Goal: Information Seeking & Learning: Learn about a topic

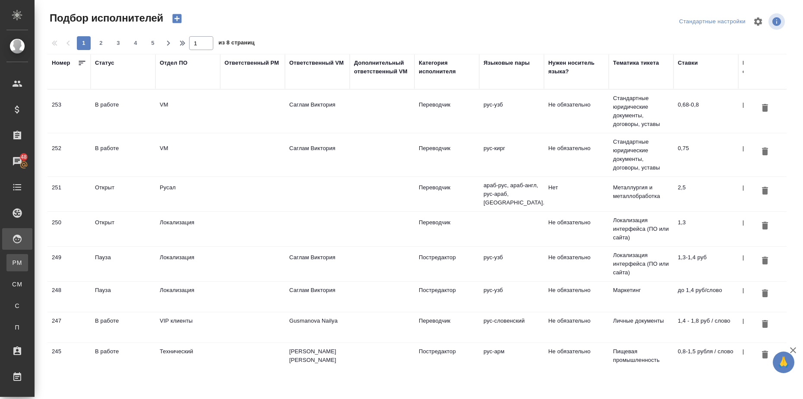
click at [13, 261] on div "Для PM/LQA" at bounding box center [6, 262] width 13 height 9
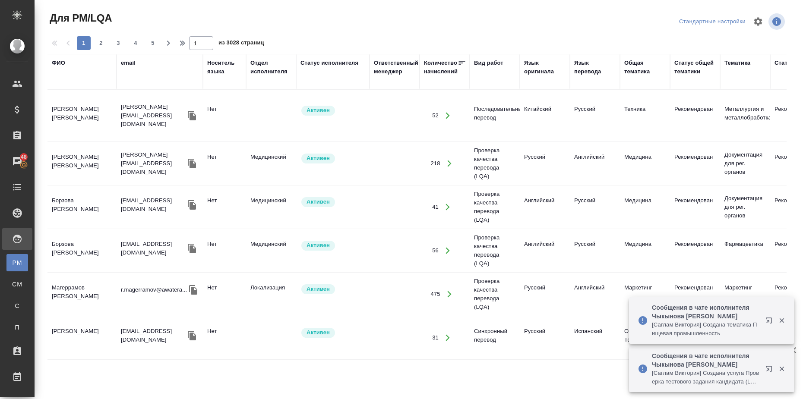
click at [535, 72] on div "Язык оригинала" at bounding box center [544, 67] width 41 height 17
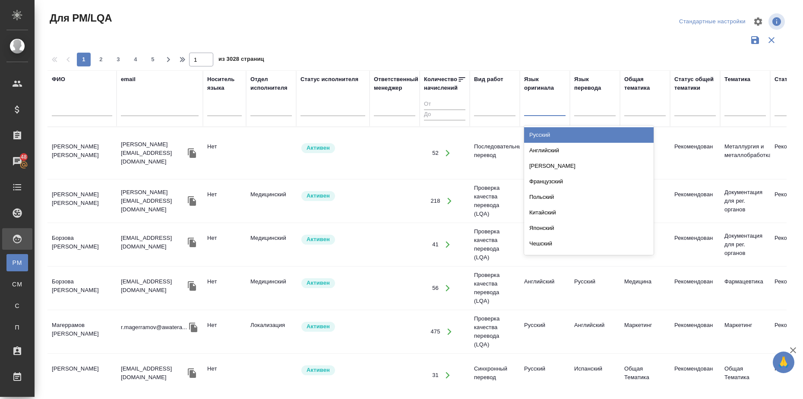
click at [531, 110] on div at bounding box center [544, 107] width 41 height 13
click at [546, 132] on div "Русский" at bounding box center [588, 135] width 129 height 16
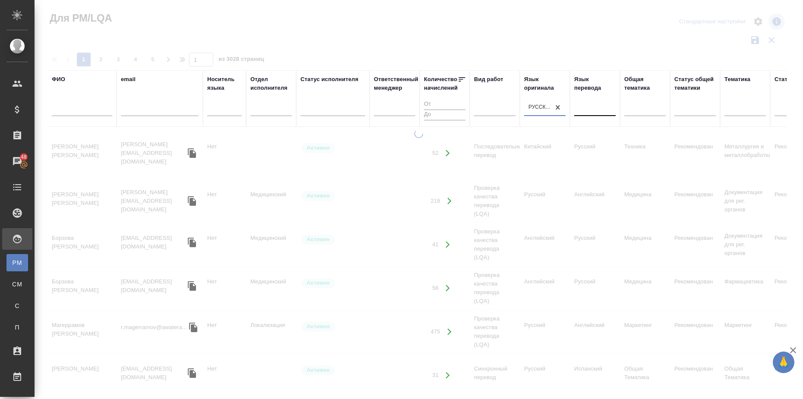
click at [582, 111] on div at bounding box center [594, 107] width 41 height 13
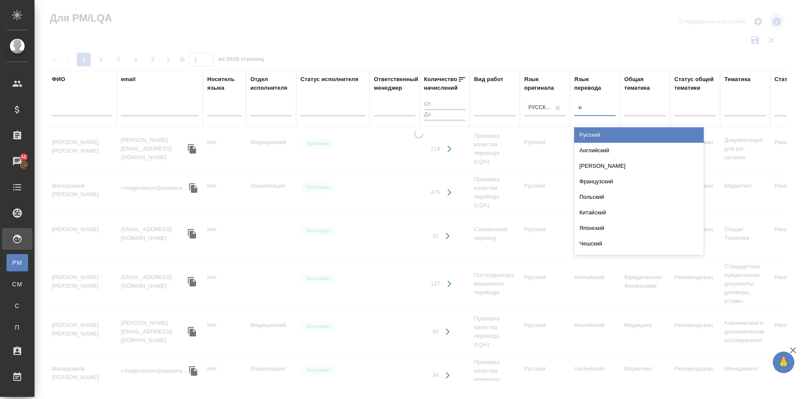
type input "кит"
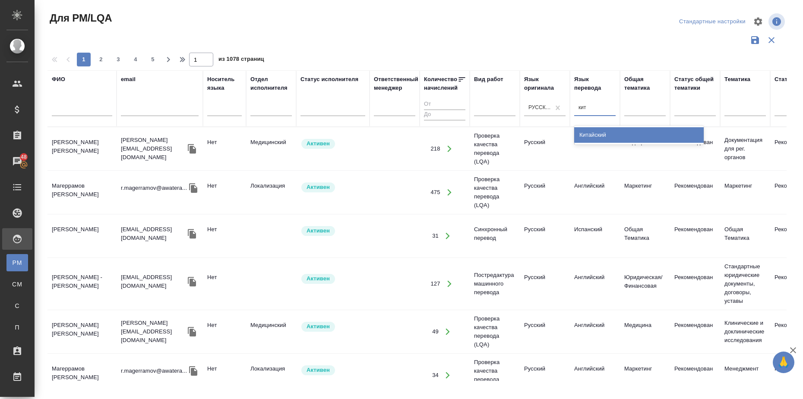
click at [592, 134] on div "Китайский" at bounding box center [638, 135] width 129 height 16
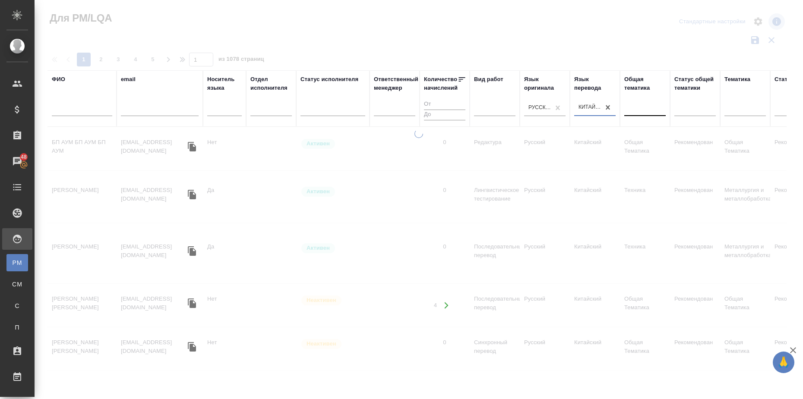
click at [640, 110] on div at bounding box center [644, 107] width 41 height 13
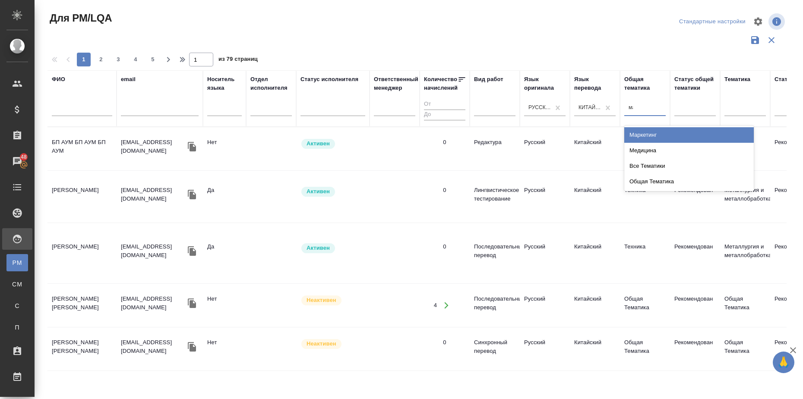
type input "мар"
click at [639, 132] on div "Маркетинг" at bounding box center [688, 135] width 129 height 16
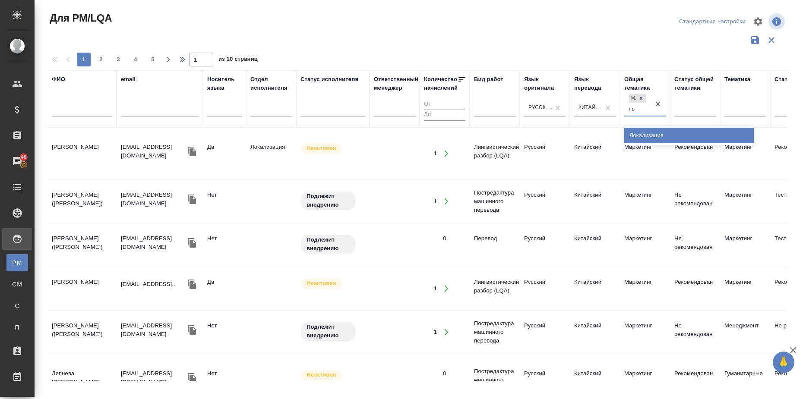
type input "лок"
click at [677, 131] on div "Локализация" at bounding box center [688, 136] width 129 height 16
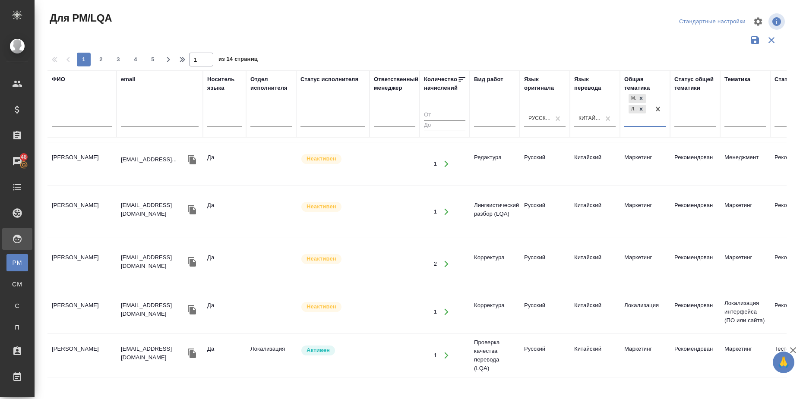
scroll to position [924, 0]
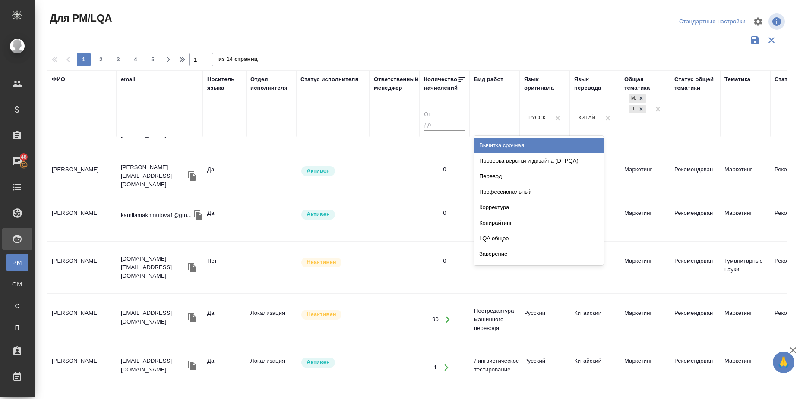
click at [492, 116] on div at bounding box center [494, 118] width 41 height 13
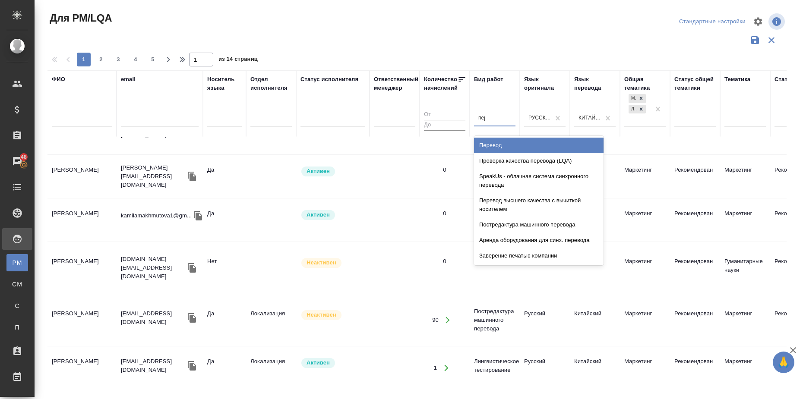
type input "пере"
click at [490, 142] on div "Перевод" at bounding box center [538, 146] width 129 height 16
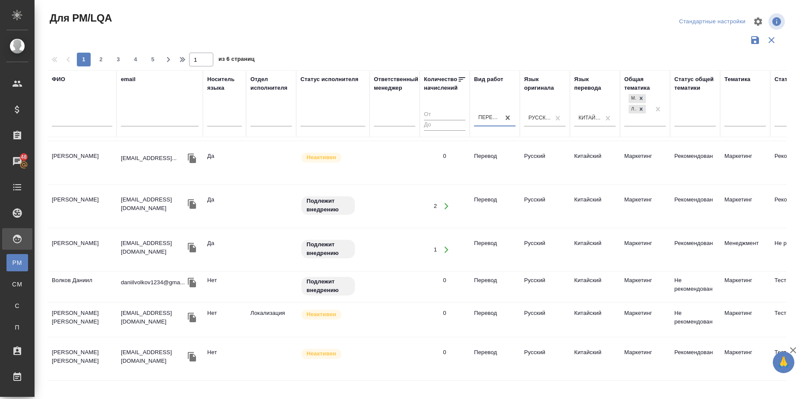
scroll to position [885, 0]
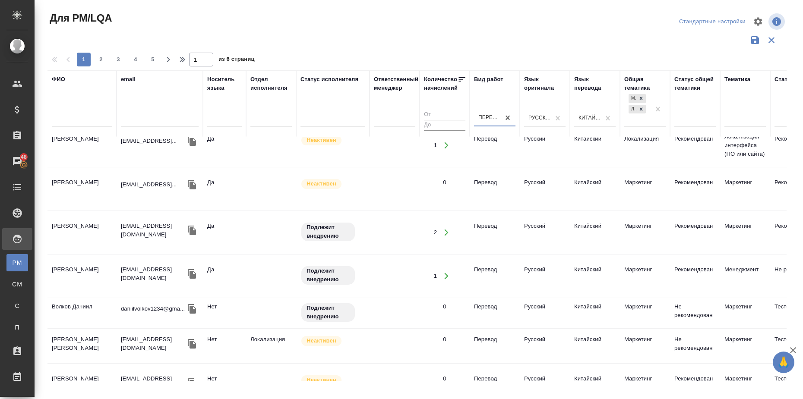
click at [487, 120] on div "Перевод" at bounding box center [489, 117] width 22 height 7
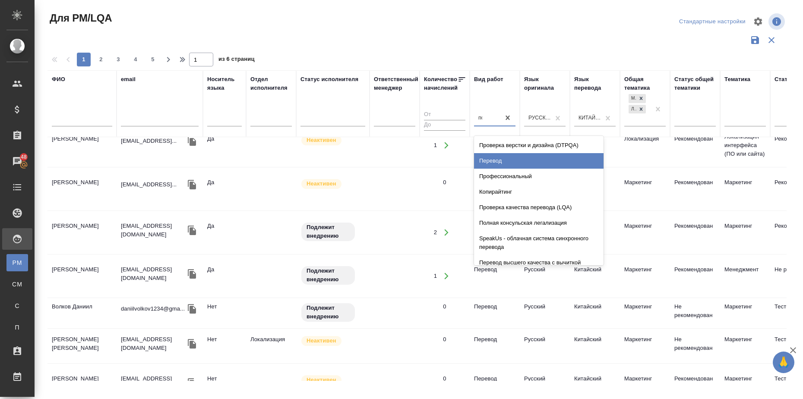
type input "пос"
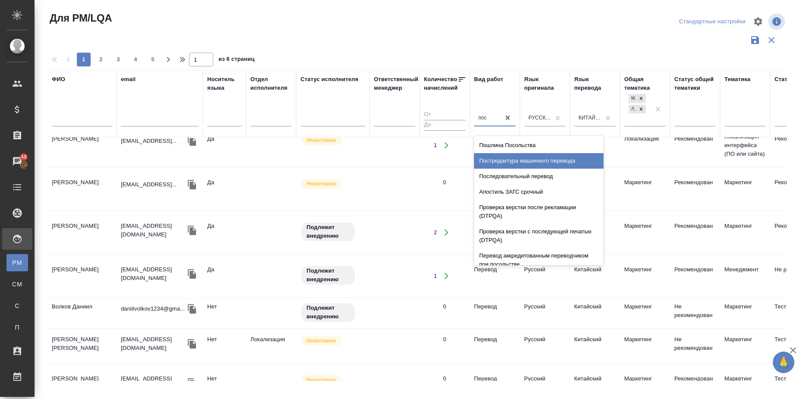
click at [523, 158] on div "Постредактура машинного перевода" at bounding box center [538, 161] width 129 height 16
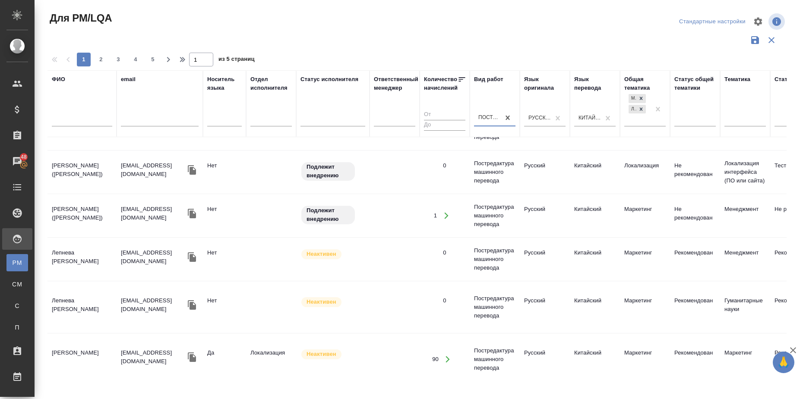
scroll to position [0, 0]
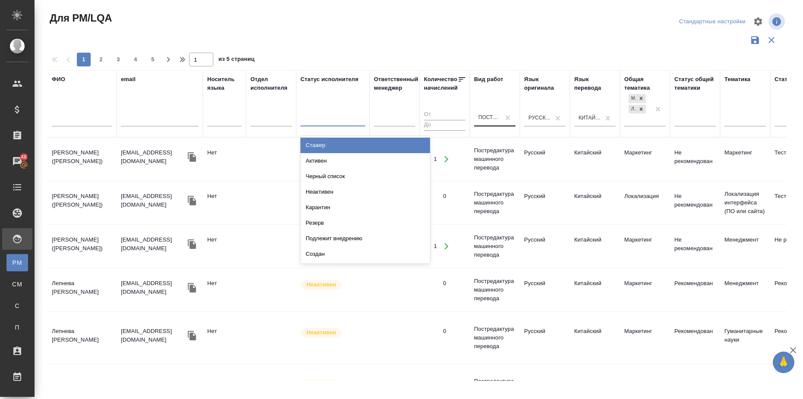
click at [345, 123] on div at bounding box center [332, 118] width 65 height 13
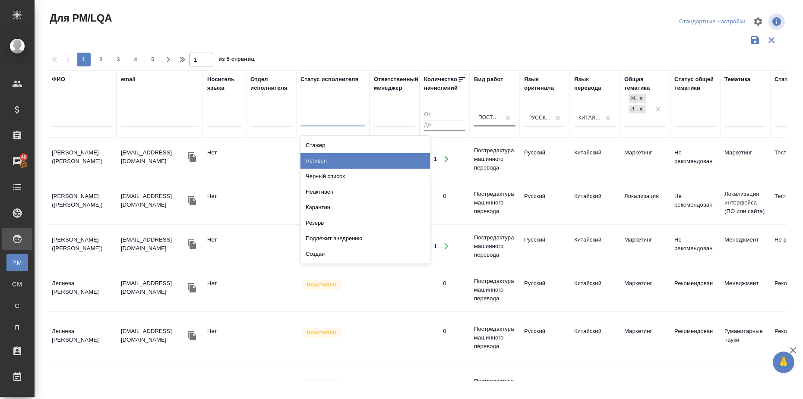
click at [330, 158] on div "Активен" at bounding box center [364, 161] width 129 height 16
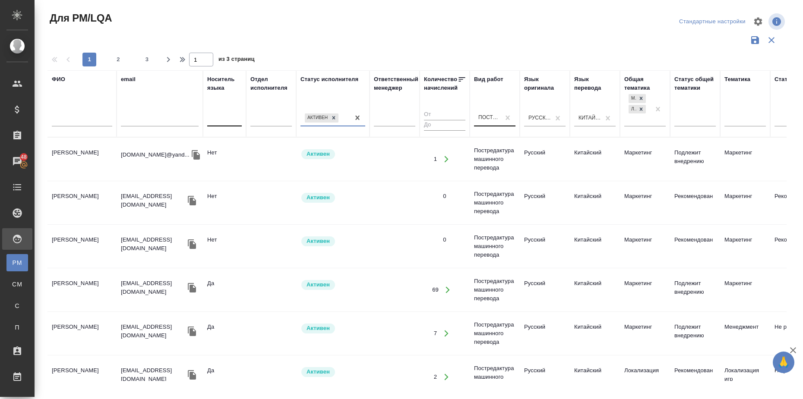
click at [224, 122] on div at bounding box center [224, 118] width 35 height 13
click at [227, 158] on div "Да" at bounding box center [271, 161] width 129 height 16
